Goal: Use online tool/utility: Utilize a website feature to perform a specific function

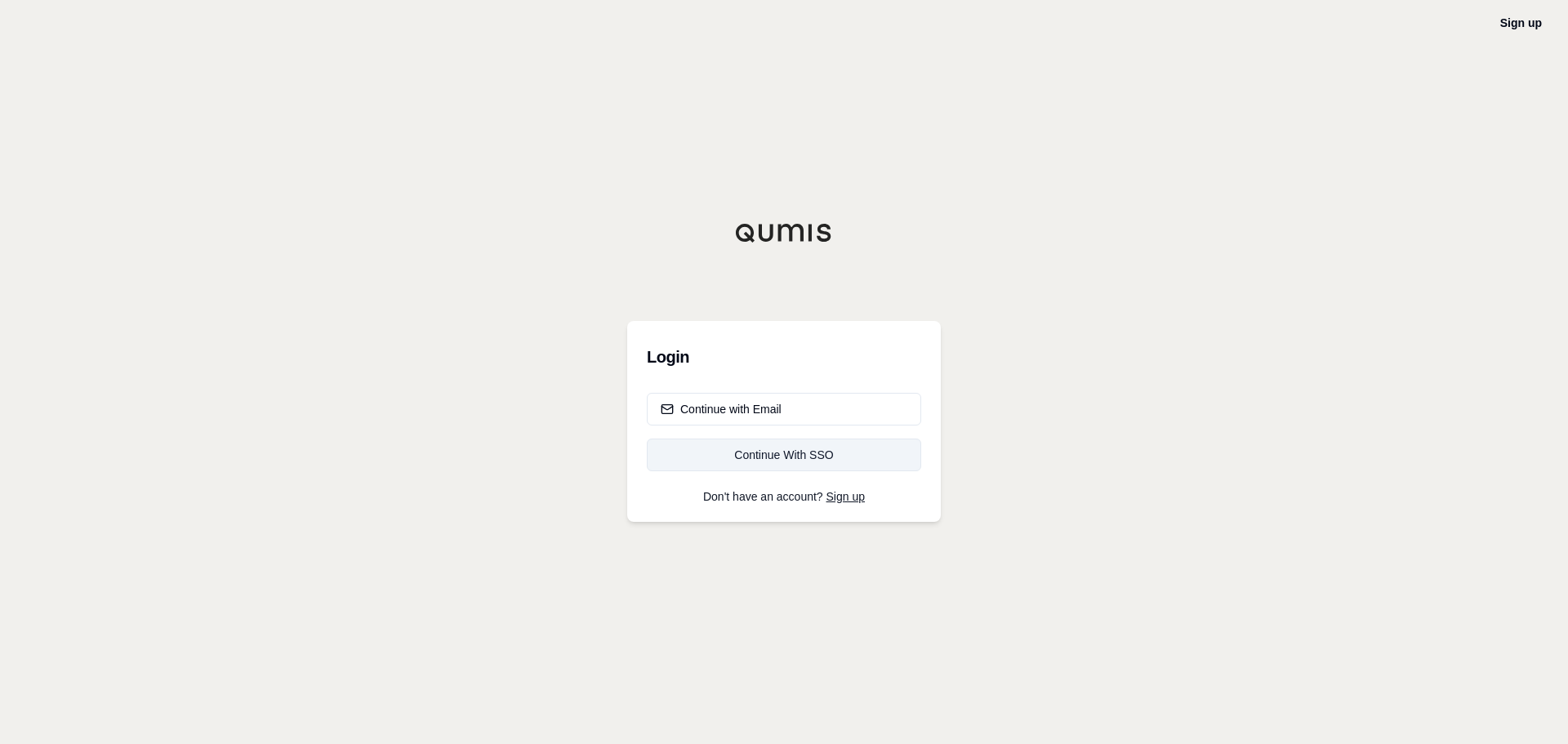
click at [833, 455] on div "Continue With SSO" at bounding box center [784, 455] width 247 height 16
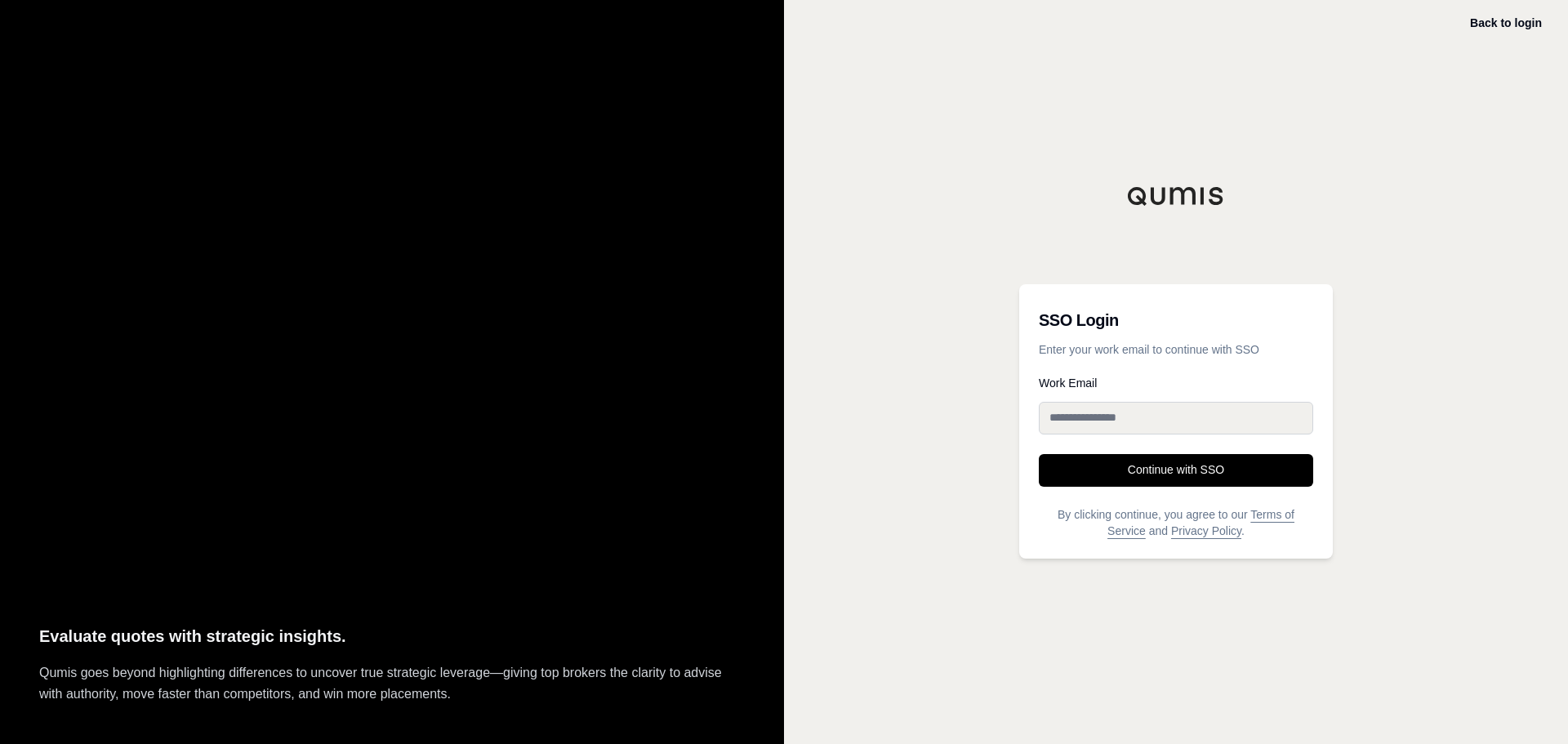
click at [1106, 420] on input "Work Email" at bounding box center [1177, 418] width 275 height 33
type input "**********"
click at [1173, 465] on button "Continue with SSO" at bounding box center [1177, 470] width 275 height 33
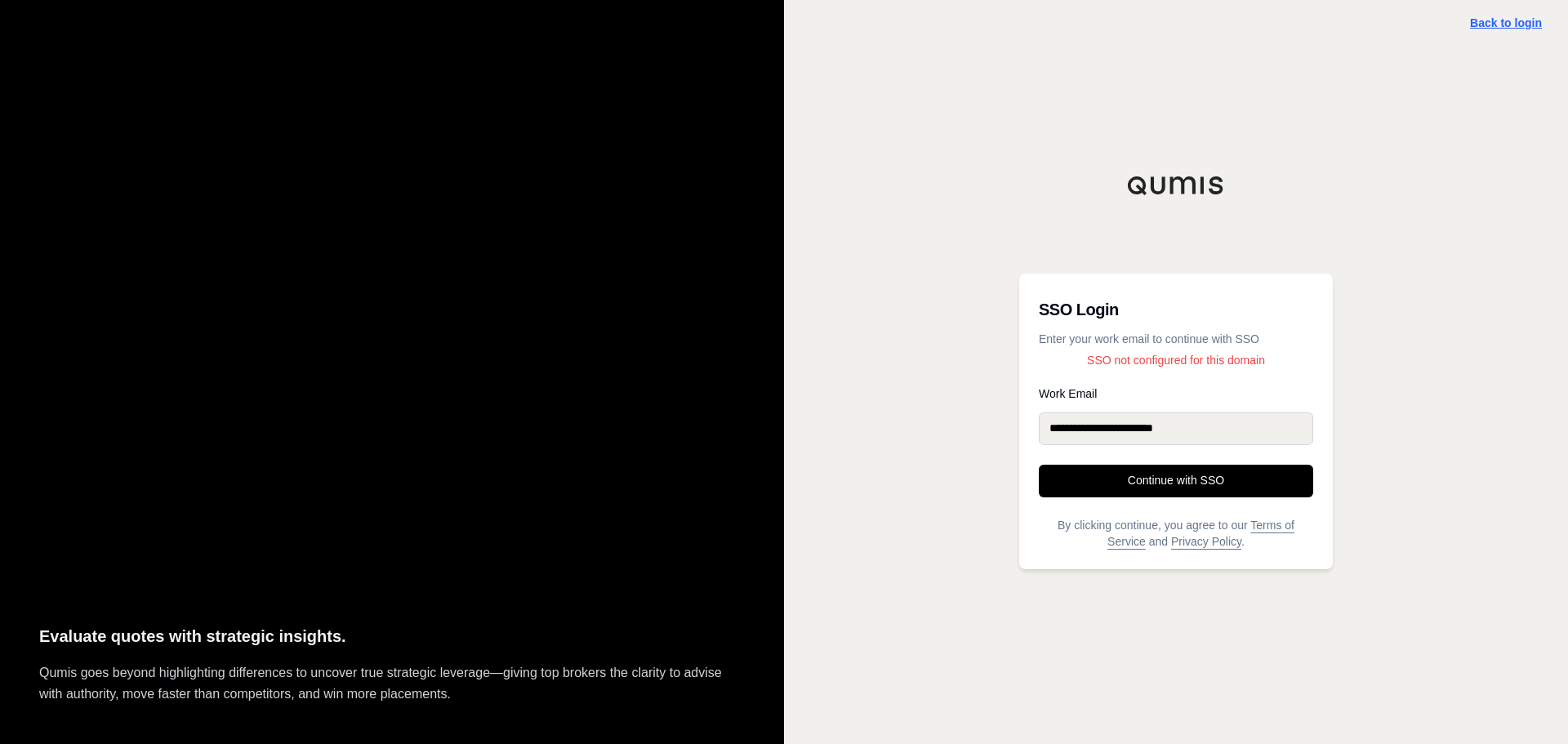
click at [1506, 27] on link "Back to login" at bounding box center [1506, 23] width 72 height 13
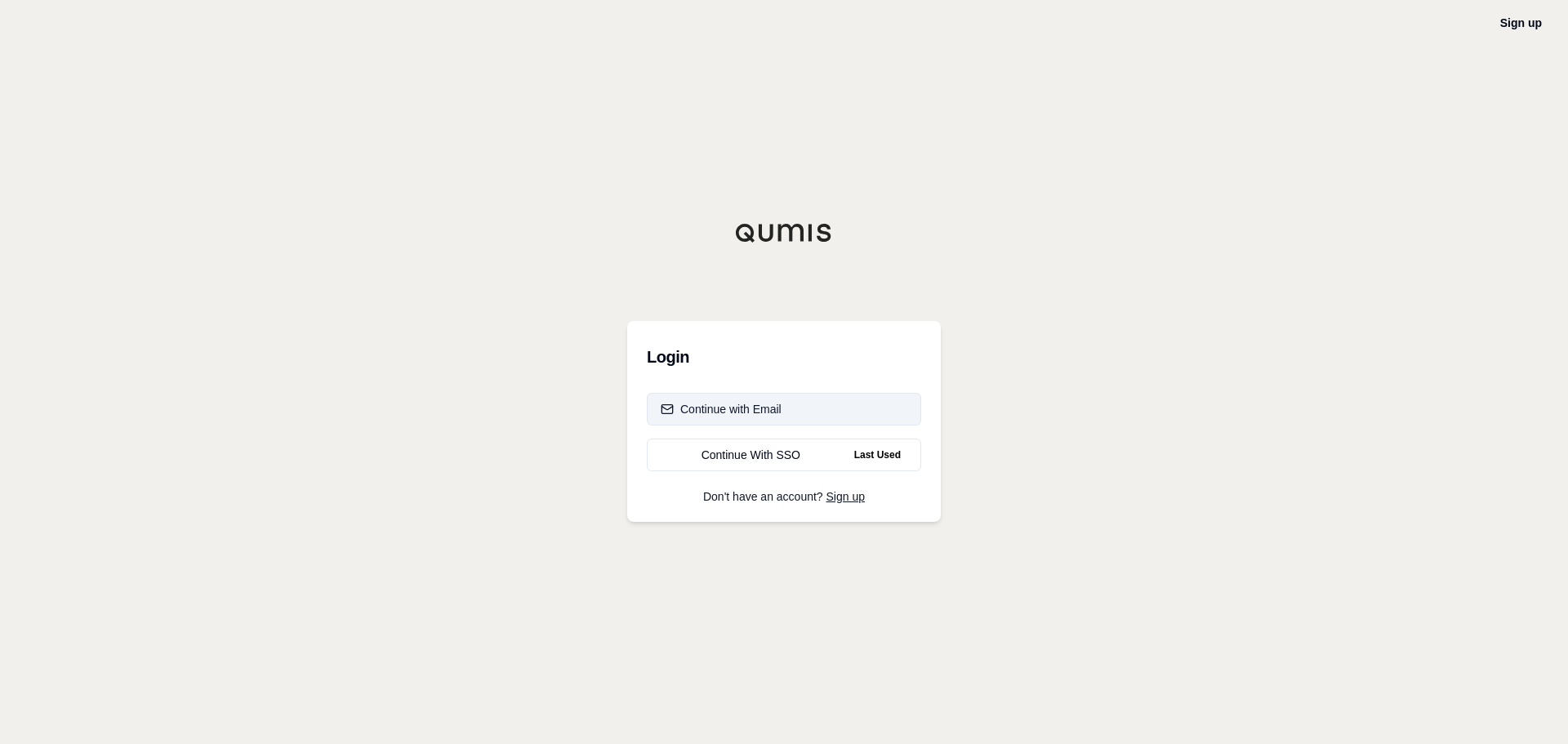
click at [734, 414] on div "Continue with Email" at bounding box center [721, 409] width 121 height 16
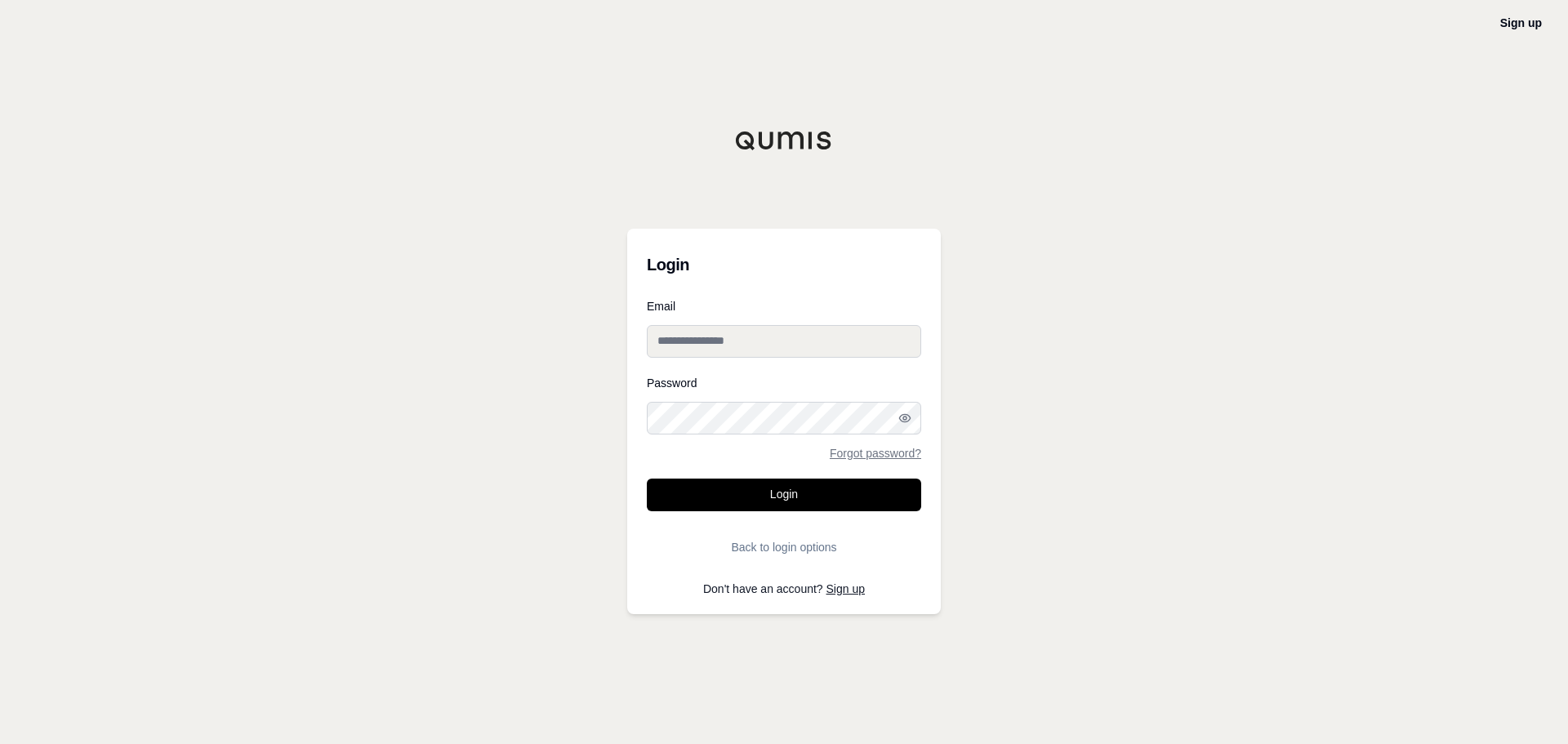
type input "**********"
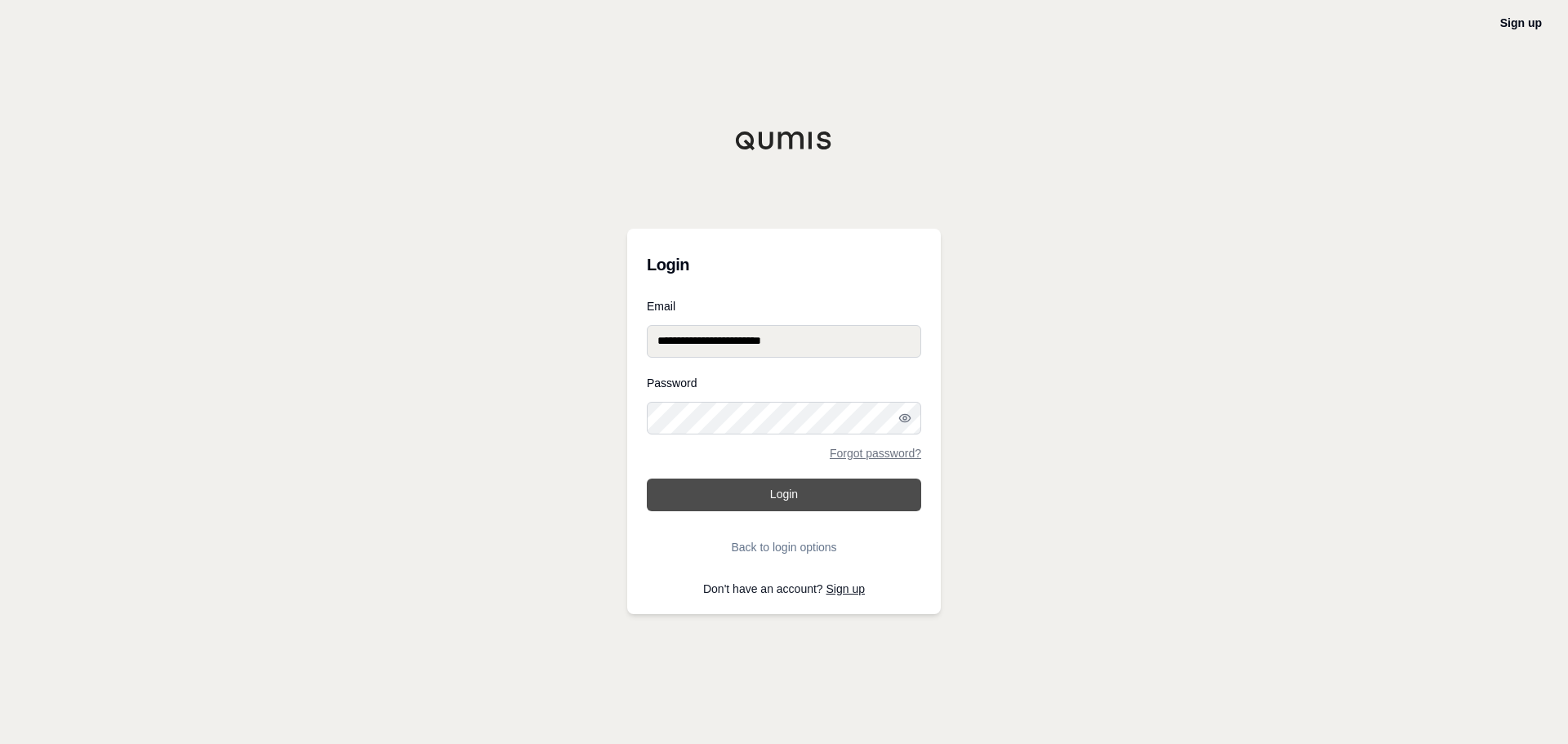
click at [737, 491] on button "Login" at bounding box center [784, 495] width 275 height 33
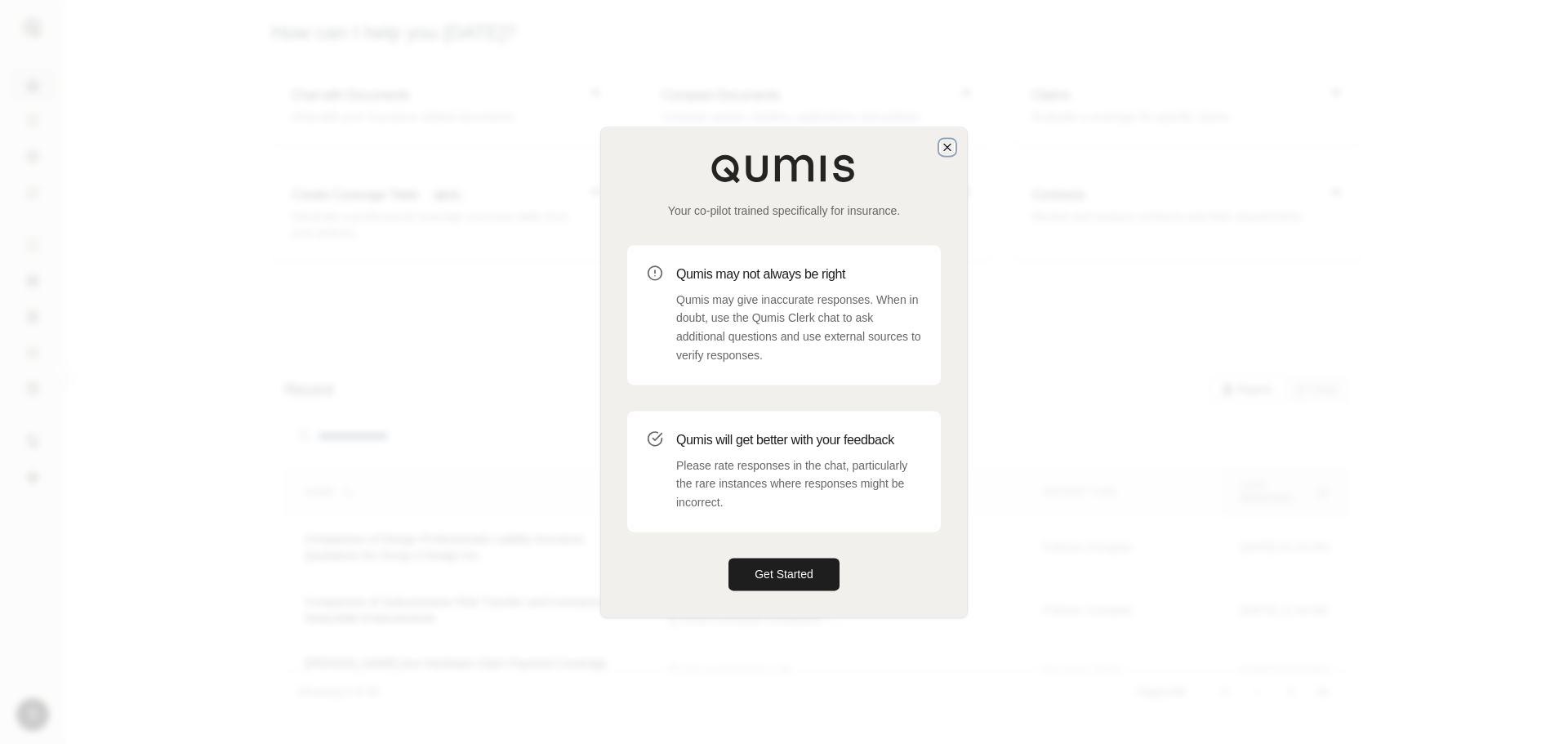
click at [947, 147] on icon "button" at bounding box center [947, 147] width 7 height 7
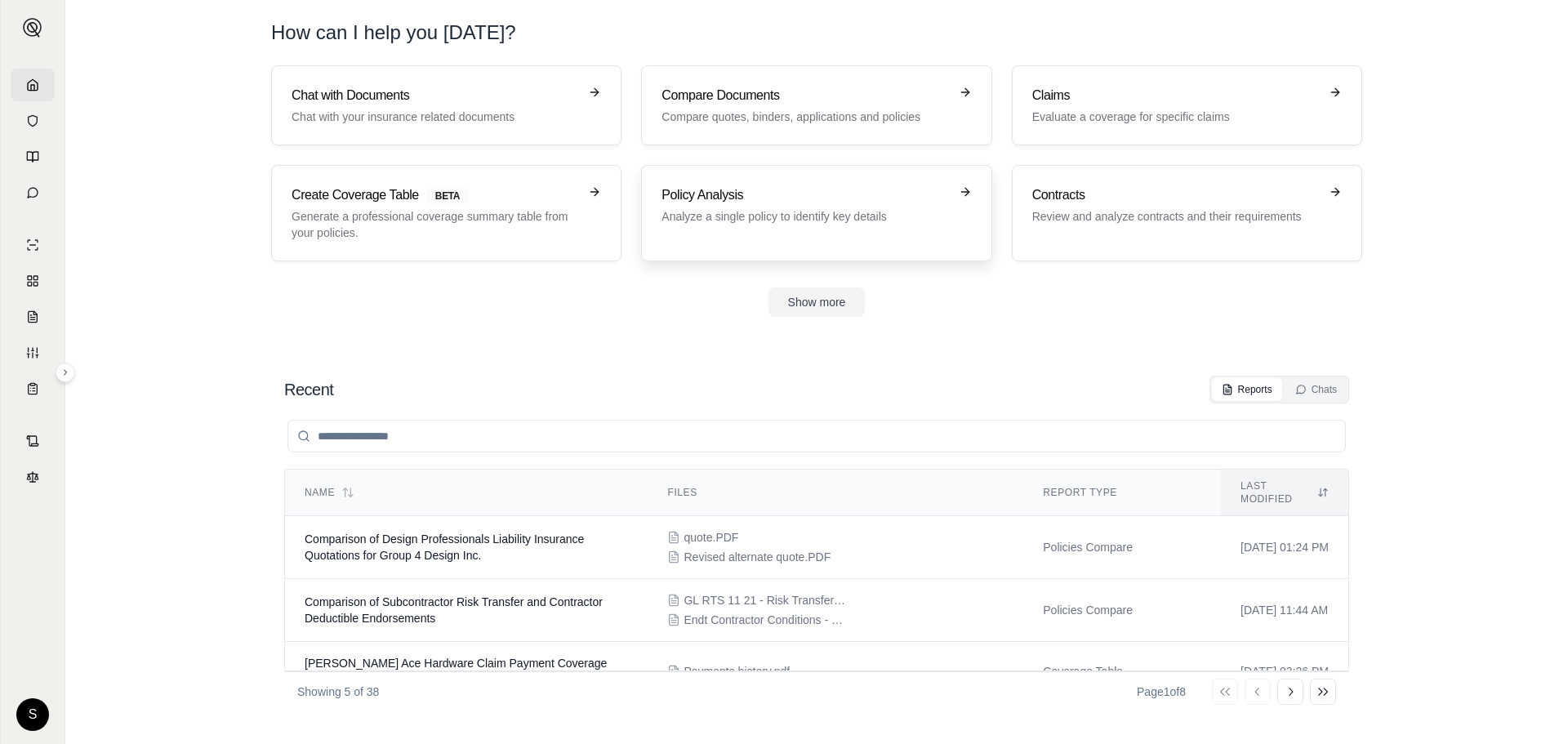
click at [858, 184] on link "Policy Analysis Analyze a single policy to identify key details" at bounding box center [816, 213] width 350 height 96
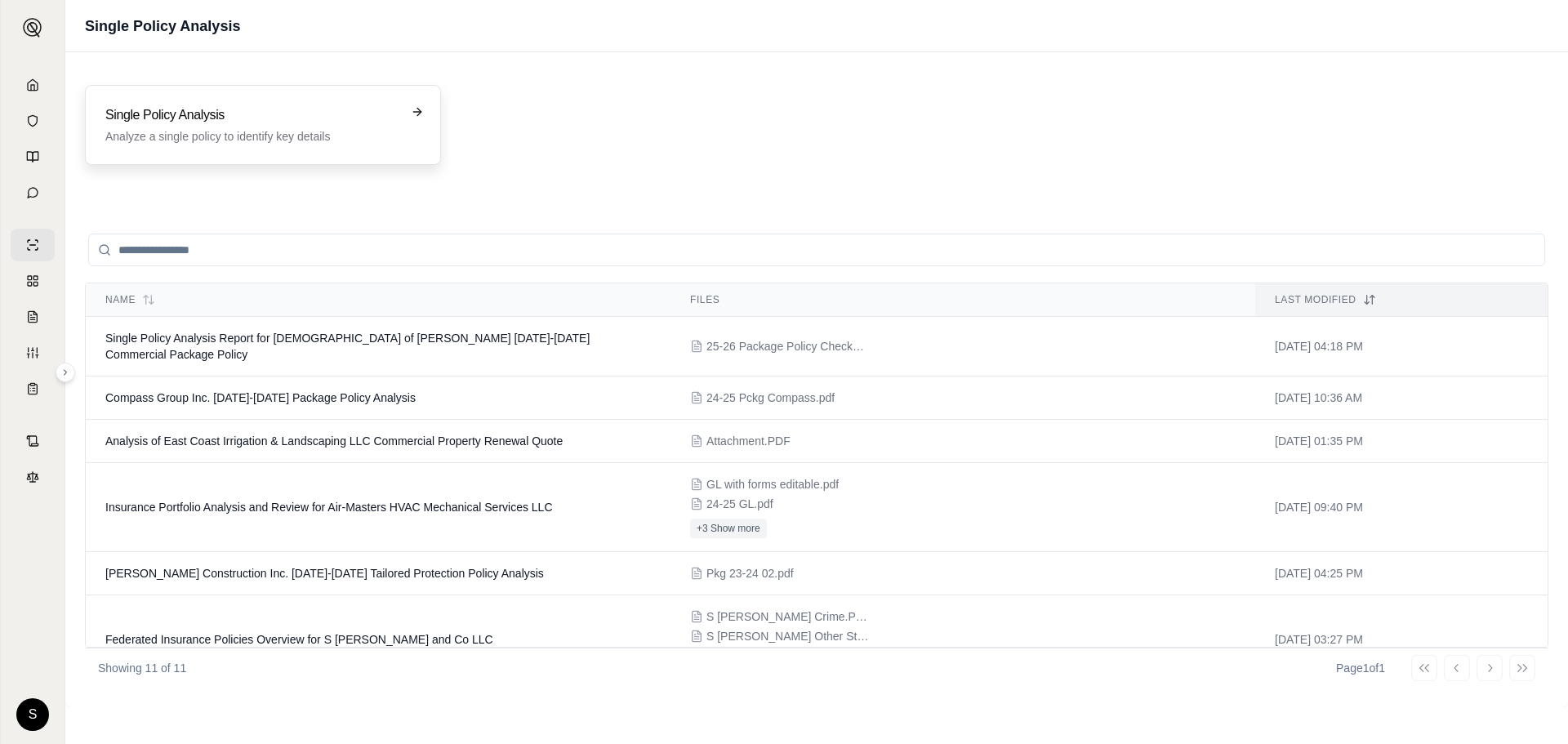
click at [345, 116] on h3 "Single Policy Analysis" at bounding box center [252, 115] width 293 height 20
